Goal: Communication & Community: Answer question/provide support

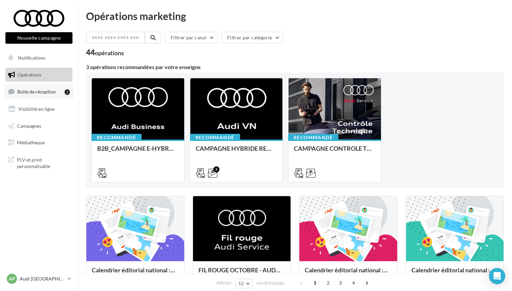
click at [50, 89] on span "Boîte de réception" at bounding box center [36, 92] width 39 height 6
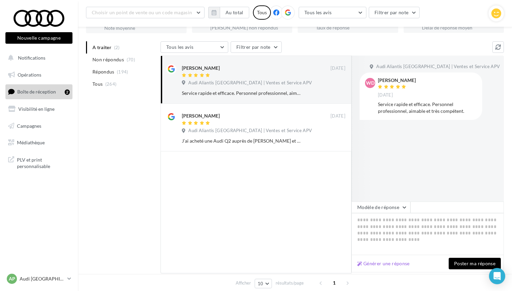
scroll to position [61, 0]
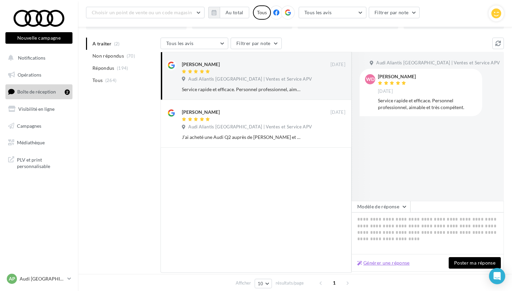
click at [401, 262] on button "Générer une réponse" at bounding box center [384, 263] width 58 height 8
type textarea "**********"
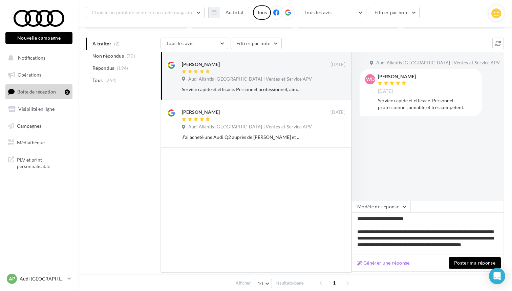
click at [466, 262] on button "Poster ma réponse" at bounding box center [475, 263] width 52 height 12
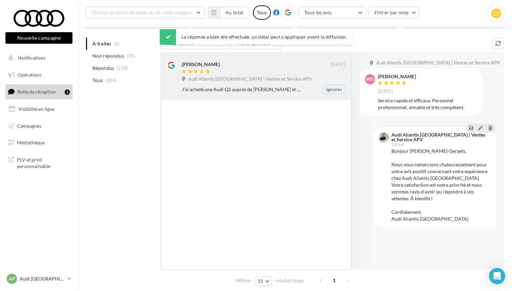
click at [251, 86] on div "J’ai acheté une Audi Q2 auprès de Thibaut et je ne peux que le recommander ! Un…" at bounding box center [242, 89] width 120 height 7
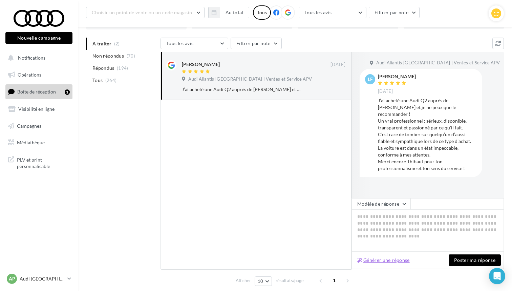
click at [379, 260] on button "Générer une réponse" at bounding box center [384, 260] width 58 height 8
type textarea "**********"
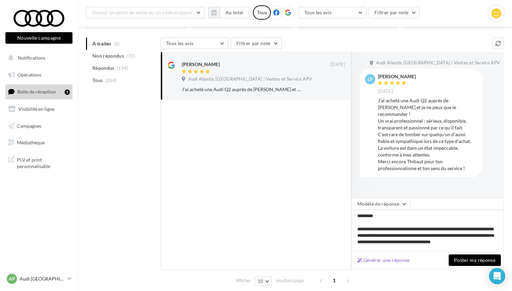
click at [457, 260] on button "Poster ma réponse" at bounding box center [475, 260] width 52 height 12
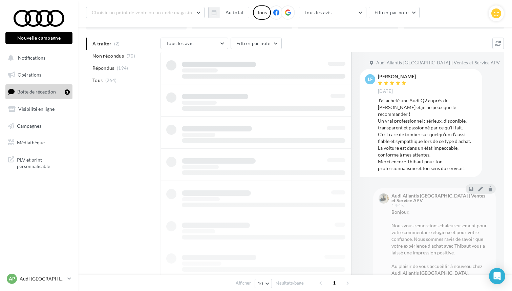
scroll to position [11, 0]
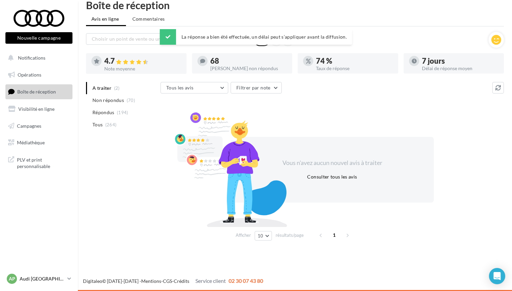
click at [38, 276] on p "Audi [GEOGRAPHIC_DATA] 15" at bounding box center [42, 278] width 45 height 7
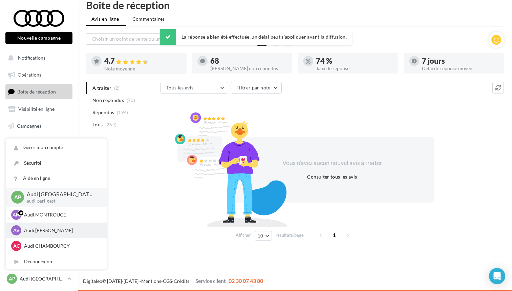
click at [50, 228] on p "Audi VIRY CHATILLON" at bounding box center [61, 230] width 75 height 7
